Goal: Book appointment/travel/reservation

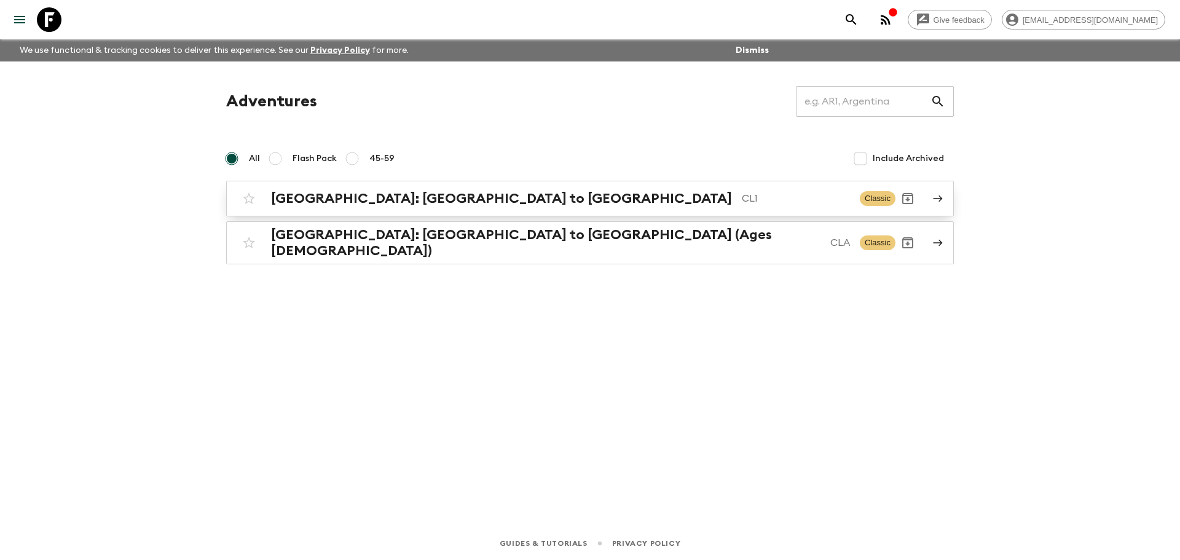
click at [337, 207] on div "[GEOGRAPHIC_DATA]: [GEOGRAPHIC_DATA] to Patagonia CL1 Classic" at bounding box center [566, 198] width 659 height 25
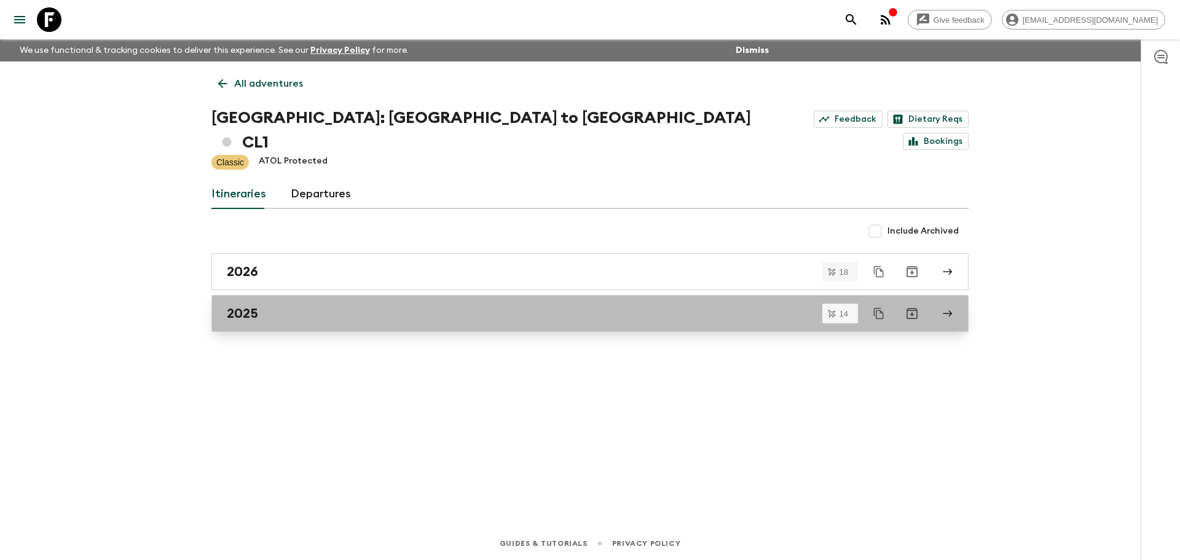
click at [285, 305] on div "2025" at bounding box center [578, 313] width 703 height 16
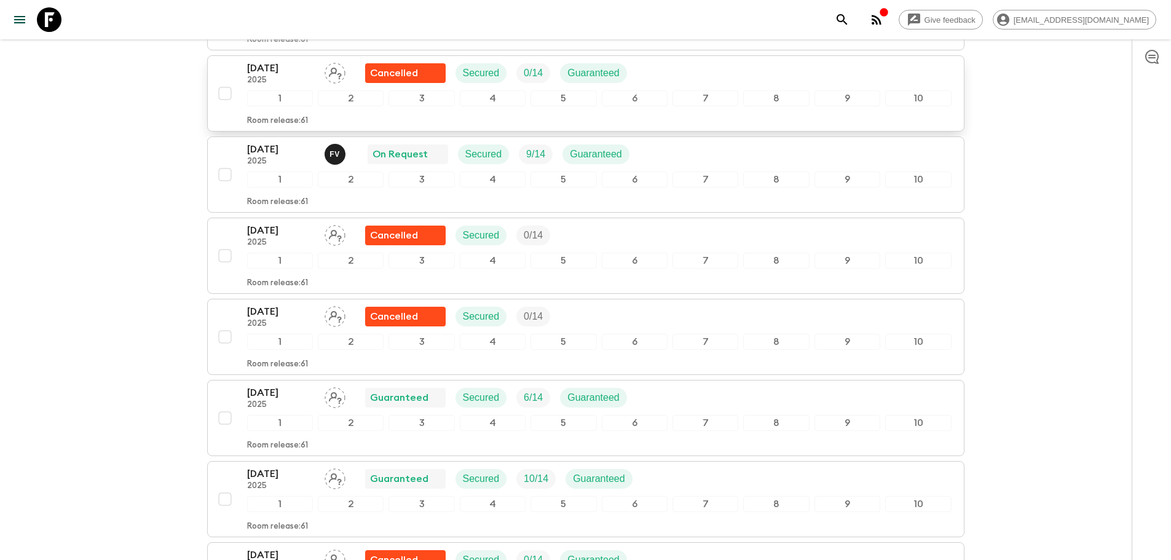
scroll to position [861, 0]
